Goal: Transaction & Acquisition: Purchase product/service

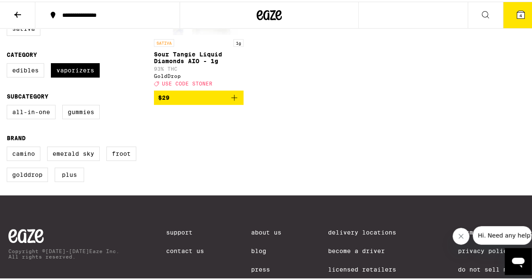
scroll to position [210, 0]
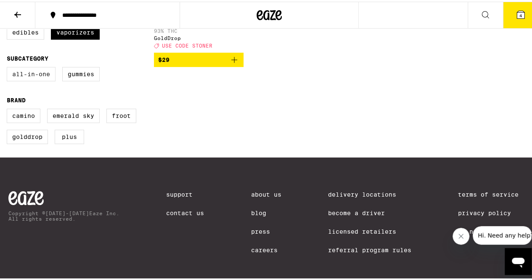
click at [29, 79] on label "All-In-One" at bounding box center [31, 72] width 49 height 14
click at [9, 67] on input "All-In-One" at bounding box center [8, 66] width 0 height 0
click at [39, 79] on label "All-In-One" at bounding box center [31, 72] width 49 height 14
click at [9, 67] on input "All-In-One" at bounding box center [8, 66] width 0 height 0
checkbox input "false"
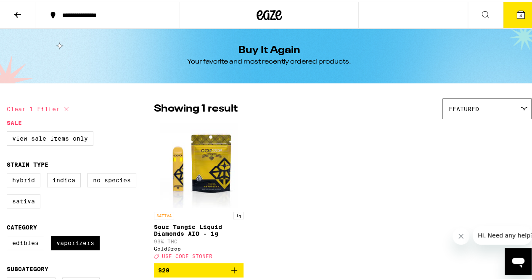
click at [28, 108] on button "Clear 1 filter" at bounding box center [39, 107] width 65 height 21
checkbox input "false"
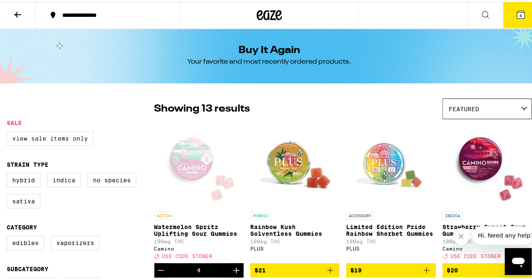
click at [40, 138] on label "View Sale Items Only" at bounding box center [50, 137] width 87 height 14
click at [9, 131] on input "View Sale Items Only" at bounding box center [8, 131] width 0 height 0
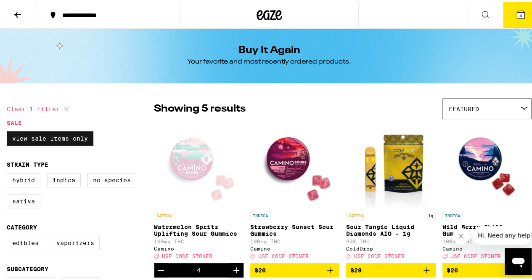
click at [40, 138] on label "View Sale Items Only" at bounding box center [50, 137] width 87 height 14
click at [9, 131] on input "View Sale Items Only" at bounding box center [8, 131] width 0 height 0
checkbox input "false"
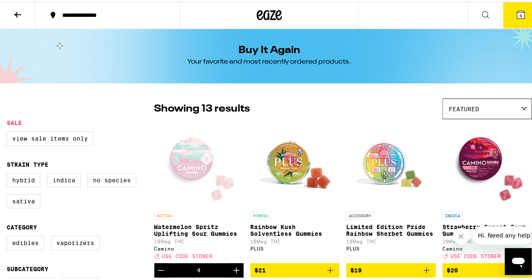
click at [19, 13] on icon at bounding box center [17, 13] width 7 height 6
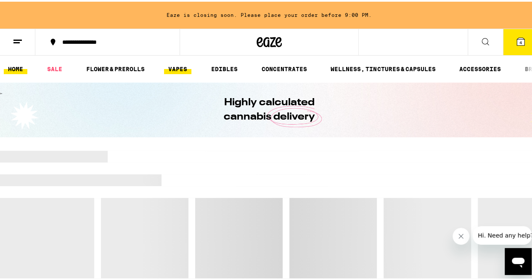
click at [174, 68] on link "VAPES" at bounding box center [177, 67] width 27 height 10
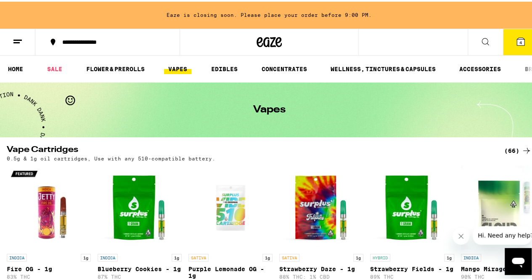
click at [522, 150] on icon at bounding box center [527, 149] width 10 height 10
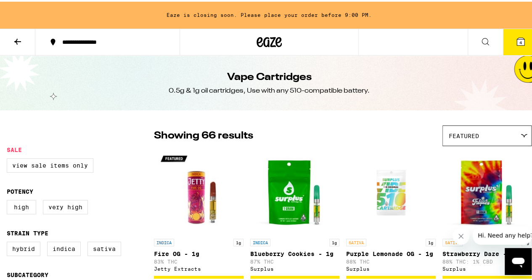
click at [16, 41] on icon at bounding box center [17, 40] width 7 height 6
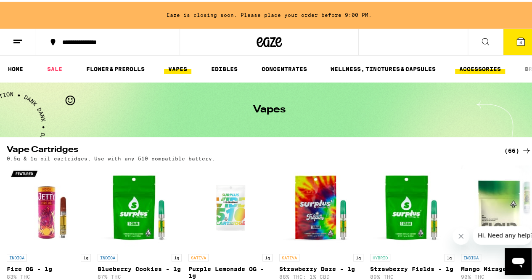
click at [470, 69] on link "ACCESSORIES" at bounding box center [480, 67] width 50 height 10
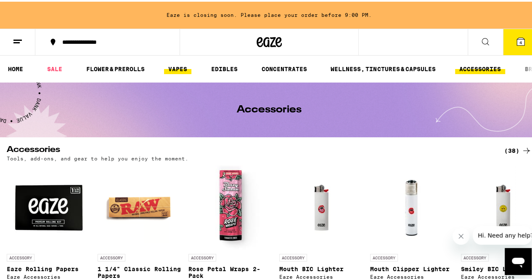
click at [176, 66] on link "VAPES" at bounding box center [177, 67] width 27 height 10
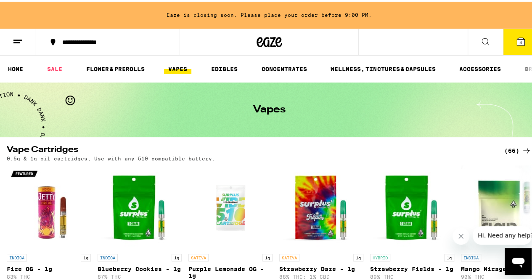
click at [268, 111] on h1 "Vapes" at bounding box center [269, 108] width 32 height 10
click at [18, 70] on link "HOME" at bounding box center [16, 67] width 24 height 10
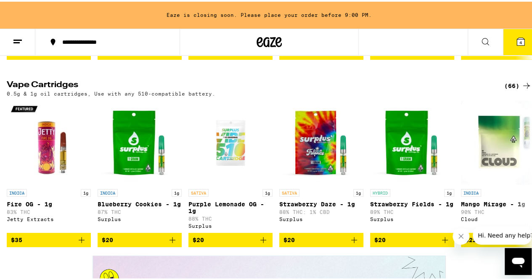
scroll to position [1052, 0]
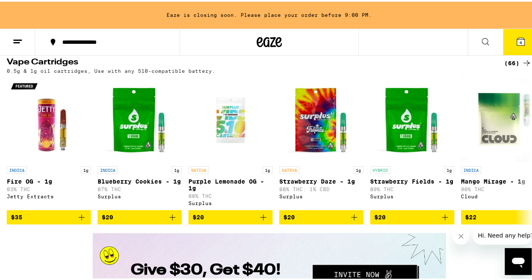
click at [522, 66] on icon at bounding box center [527, 61] width 10 height 10
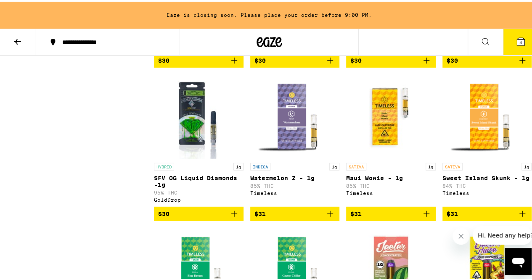
scroll to position [1094, 0]
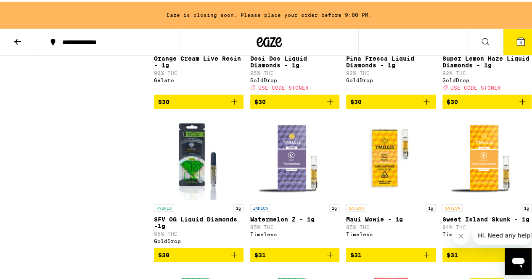
click at [480, 42] on icon at bounding box center [485, 40] width 10 height 10
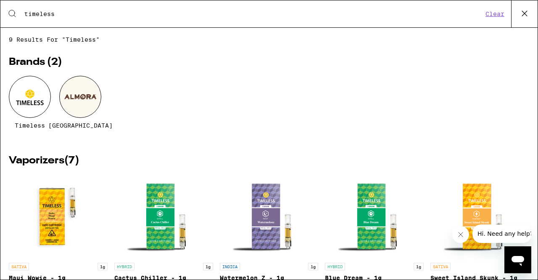
type input "timeless"
click at [31, 91] on div at bounding box center [30, 97] width 42 height 42
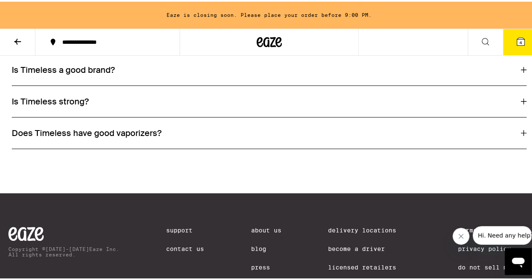
scroll to position [631, 0]
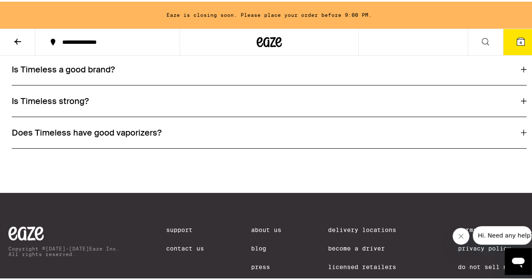
click at [127, 136] on h3 "Does Timeless have good vaporizers?" at bounding box center [87, 130] width 150 height 11
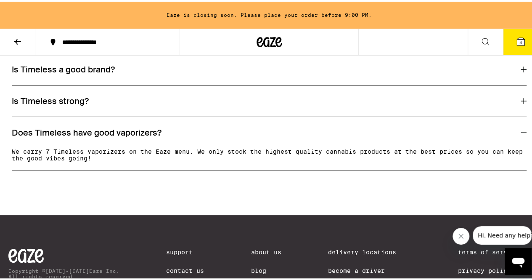
click at [127, 136] on h3 "Does Timeless have good vaporizers?" at bounding box center [87, 130] width 150 height 11
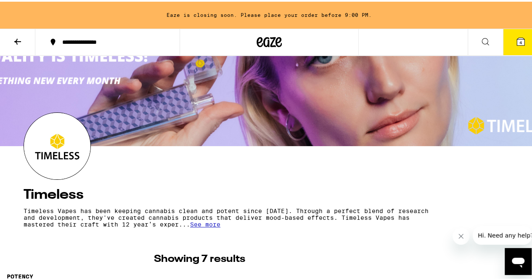
scroll to position [0, 0]
